Goal: Communication & Community: Answer question/provide support

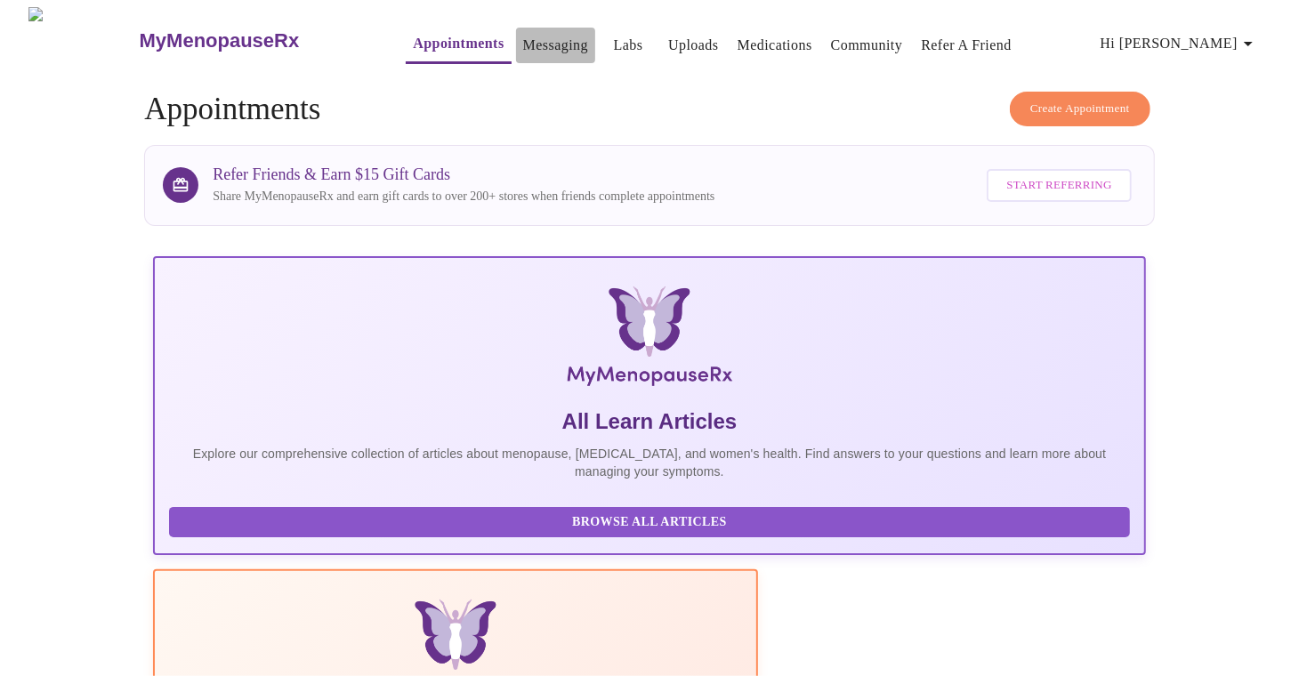
click at [523, 36] on link "Messaging" at bounding box center [555, 45] width 65 height 25
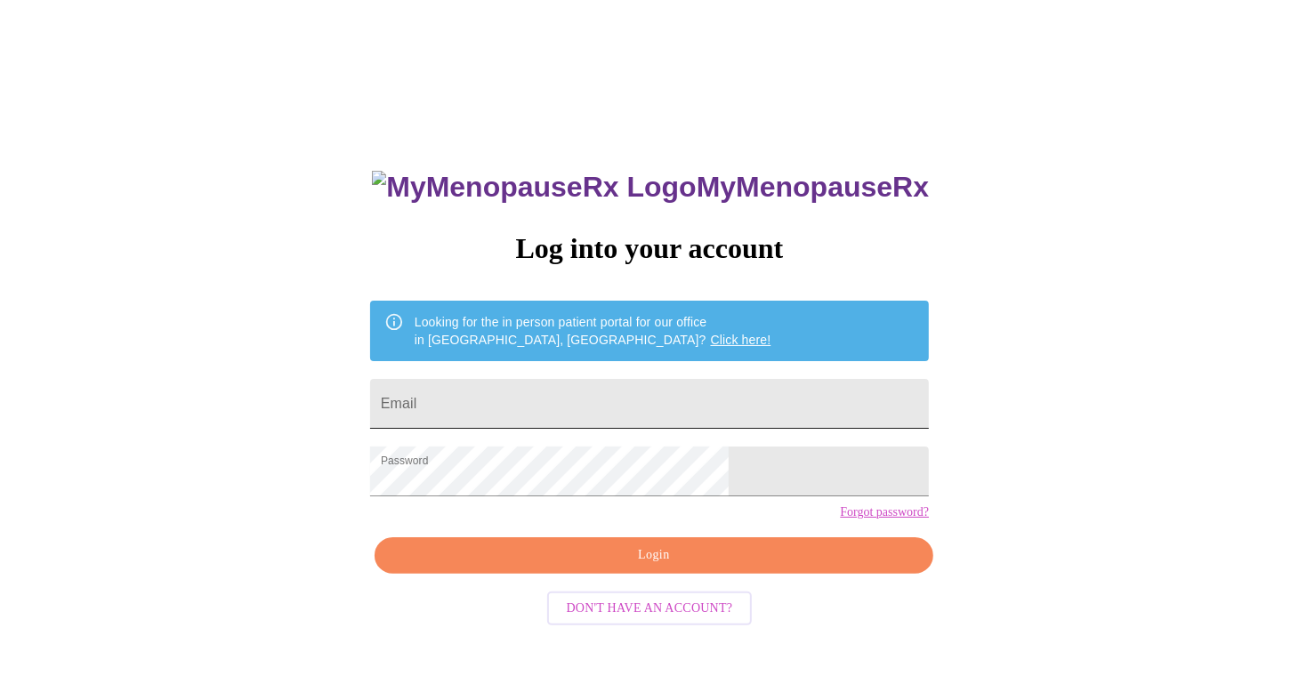
click at [596, 392] on input "Email" at bounding box center [649, 404] width 559 height 50
type input "[EMAIL_ADDRESS][DOMAIN_NAME]"
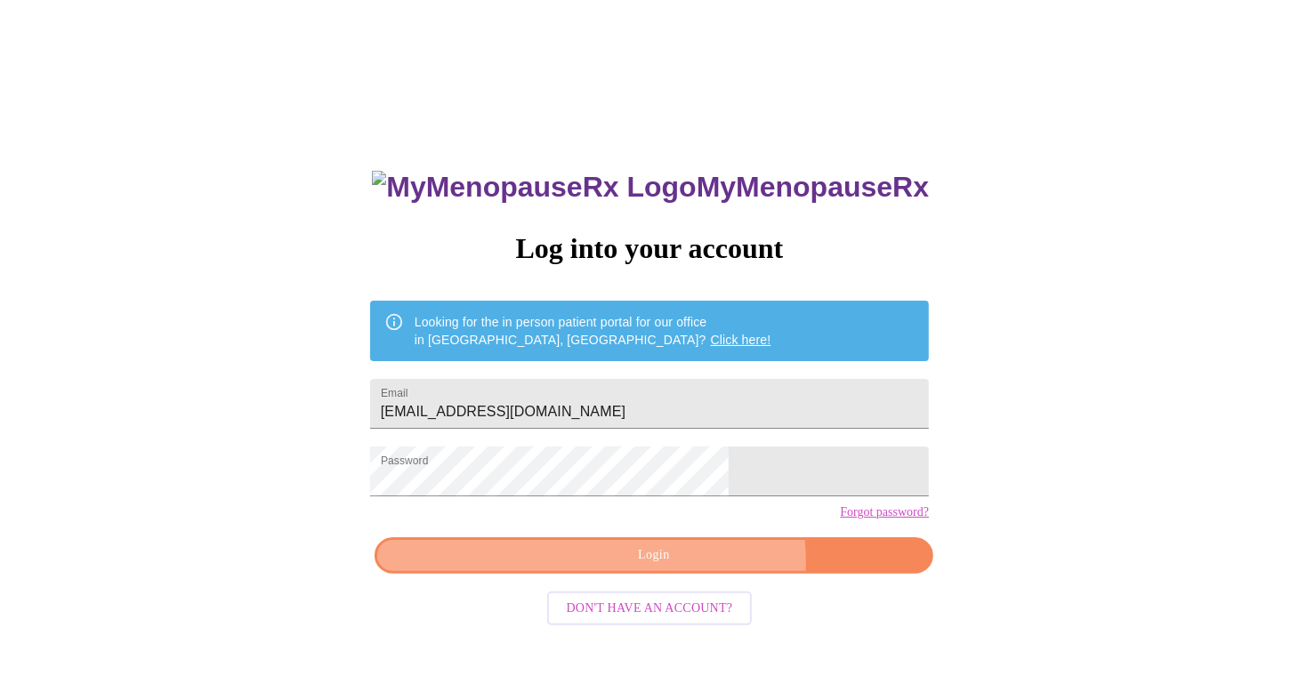
click at [690, 567] on span "Login" at bounding box center [654, 556] width 518 height 22
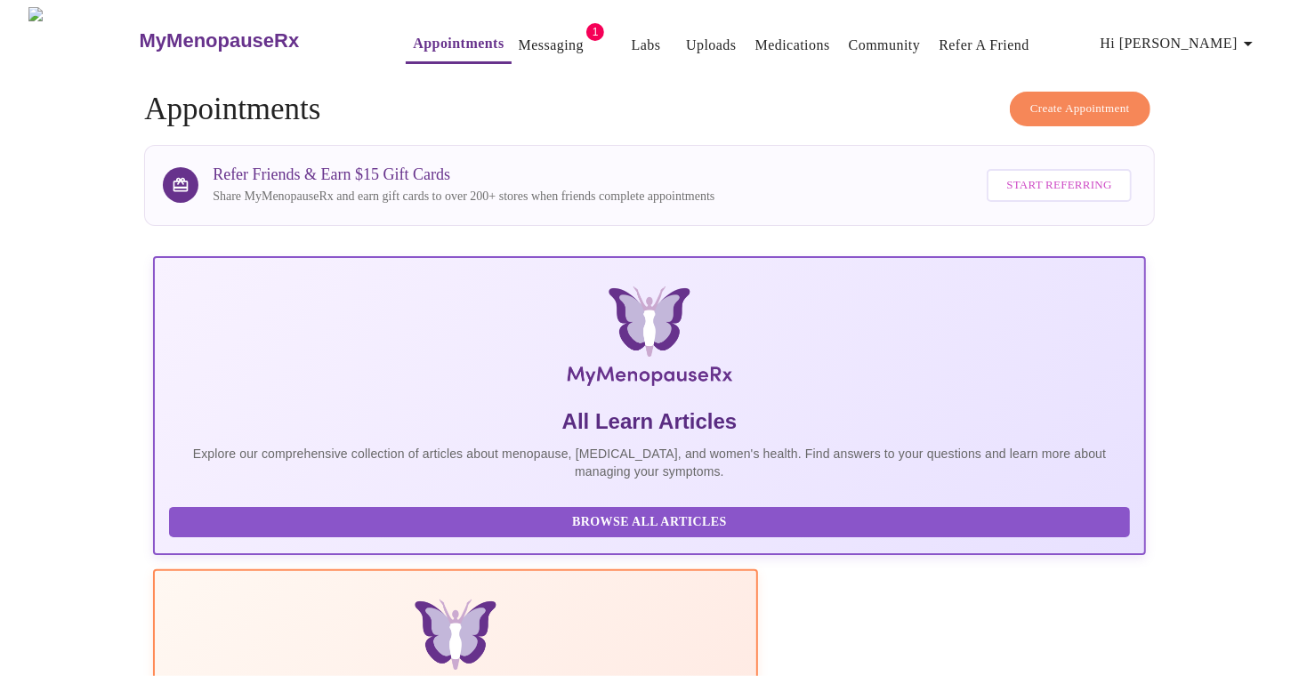
click at [519, 34] on link "Messaging" at bounding box center [551, 45] width 65 height 25
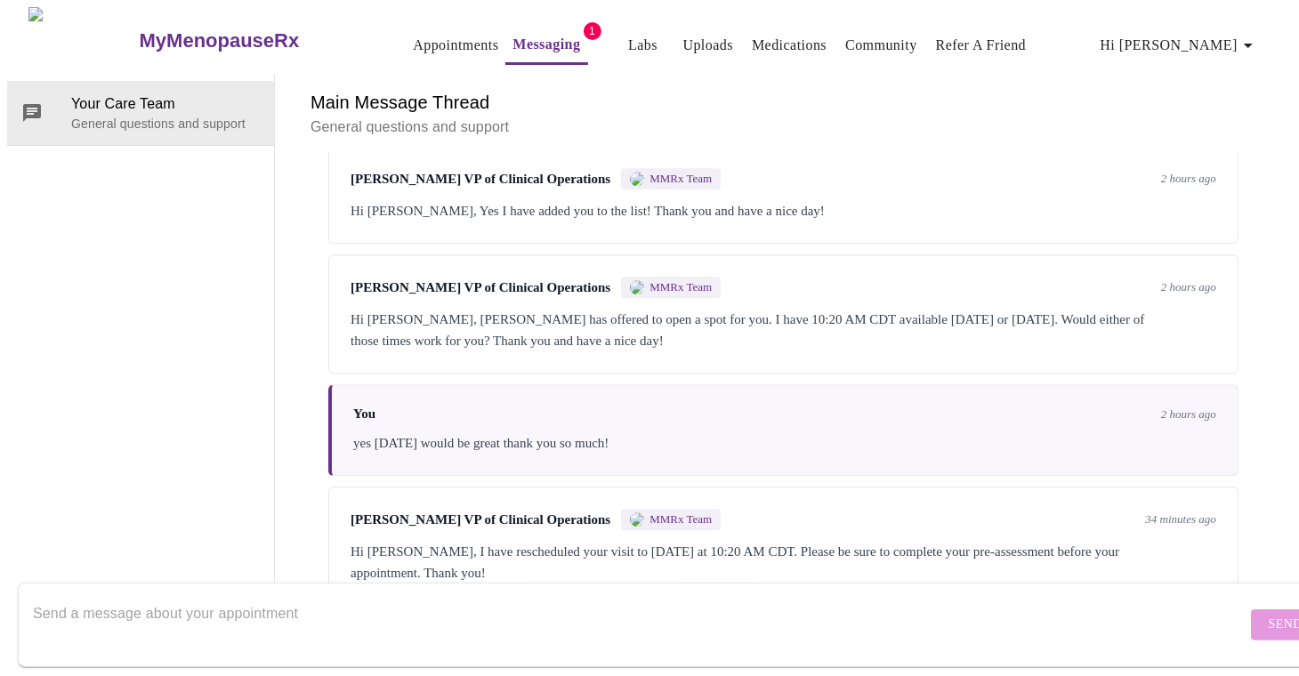
scroll to position [3277, 0]
